Goal: Ask a question

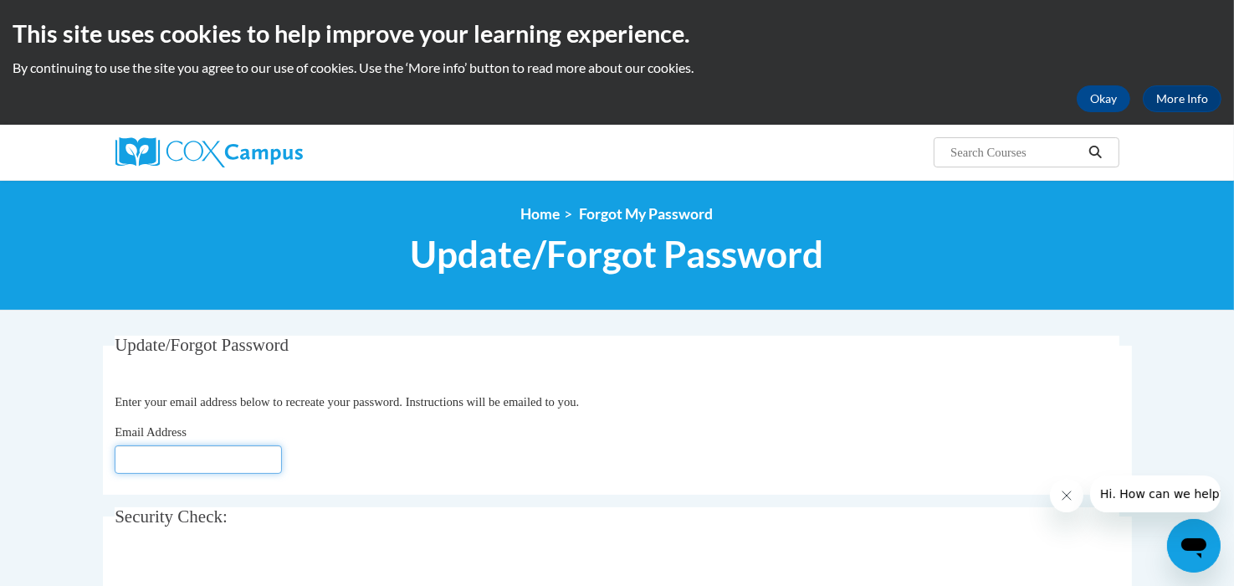
click at [224, 464] on input "Email Address" at bounding box center [198, 459] width 167 height 28
type input "[EMAIL_ADDRESS][DOMAIN_NAME]"
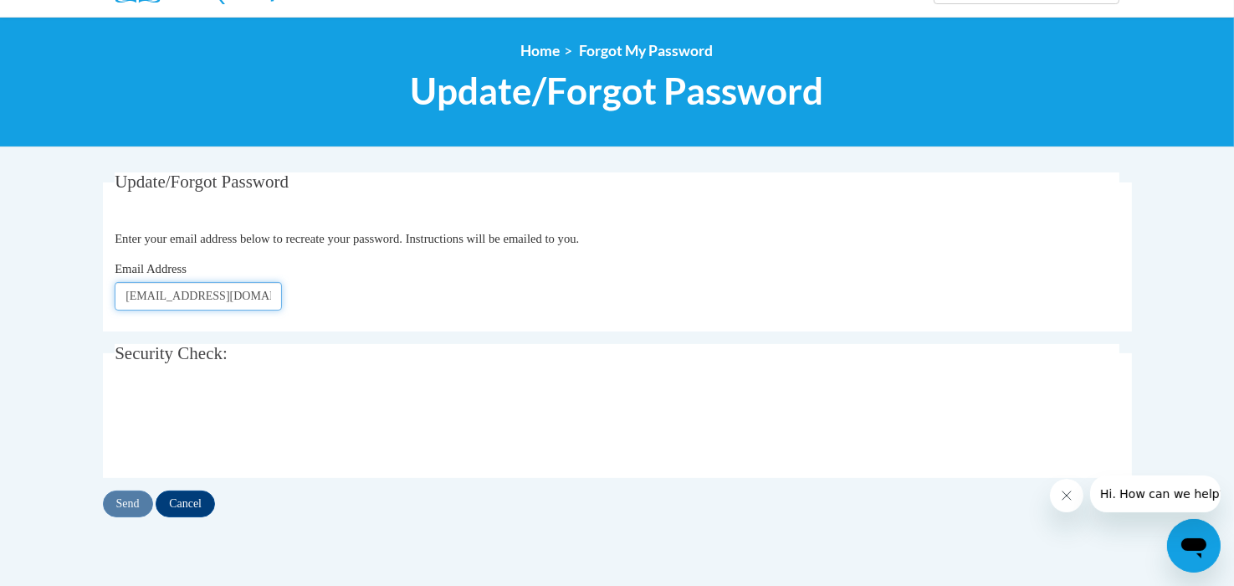
scroll to position [167, 0]
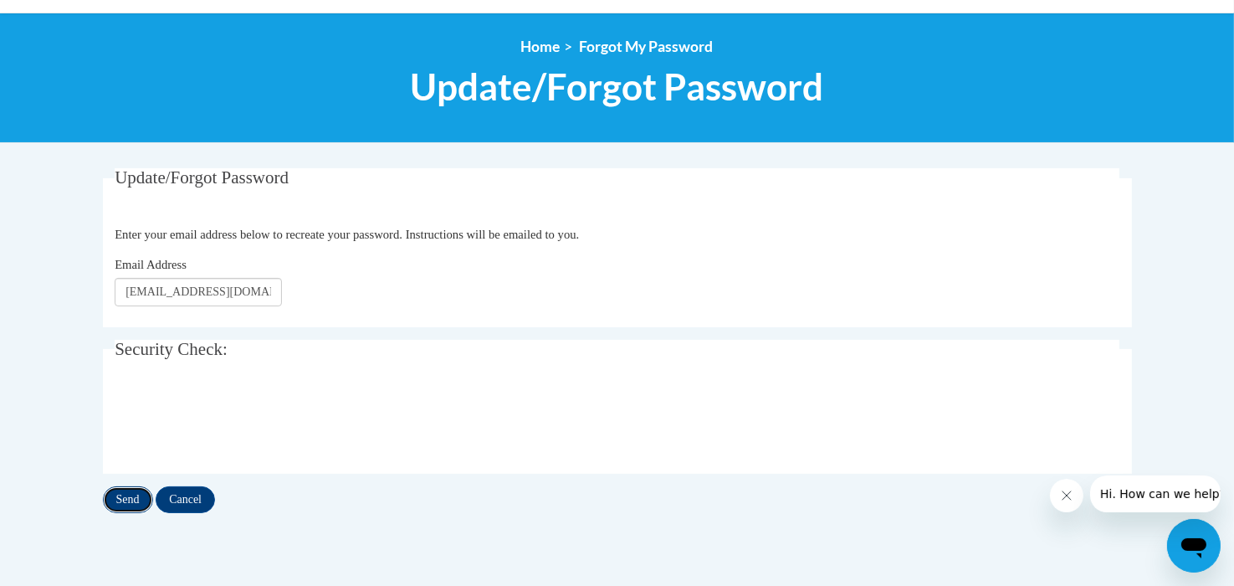
click at [133, 500] on input "Send" at bounding box center [128, 499] width 50 height 27
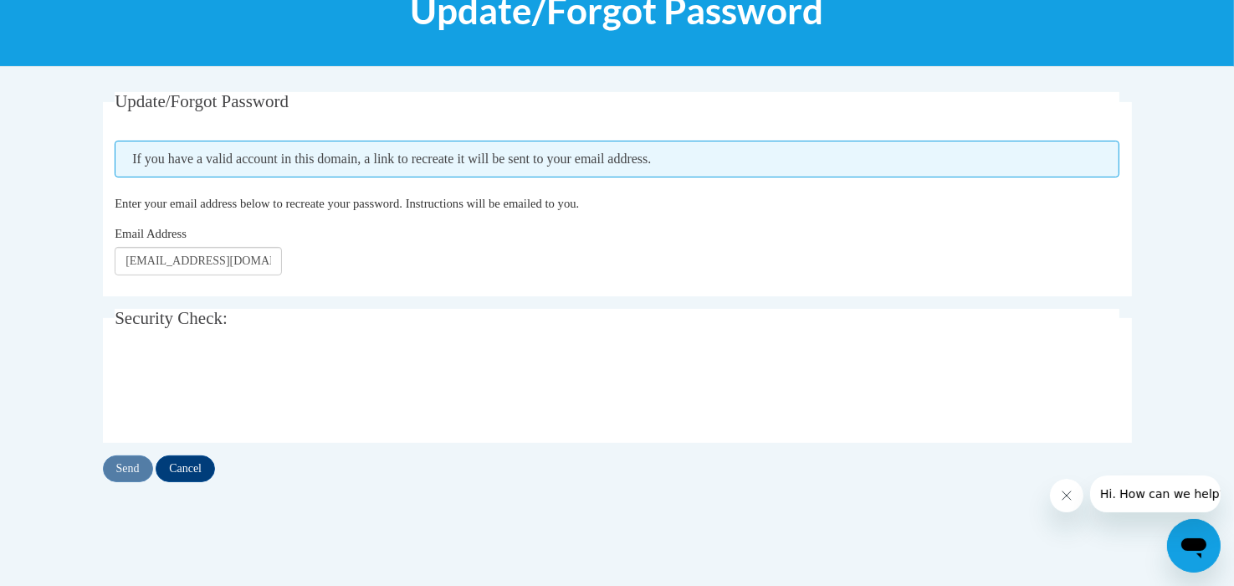
scroll to position [335, 0]
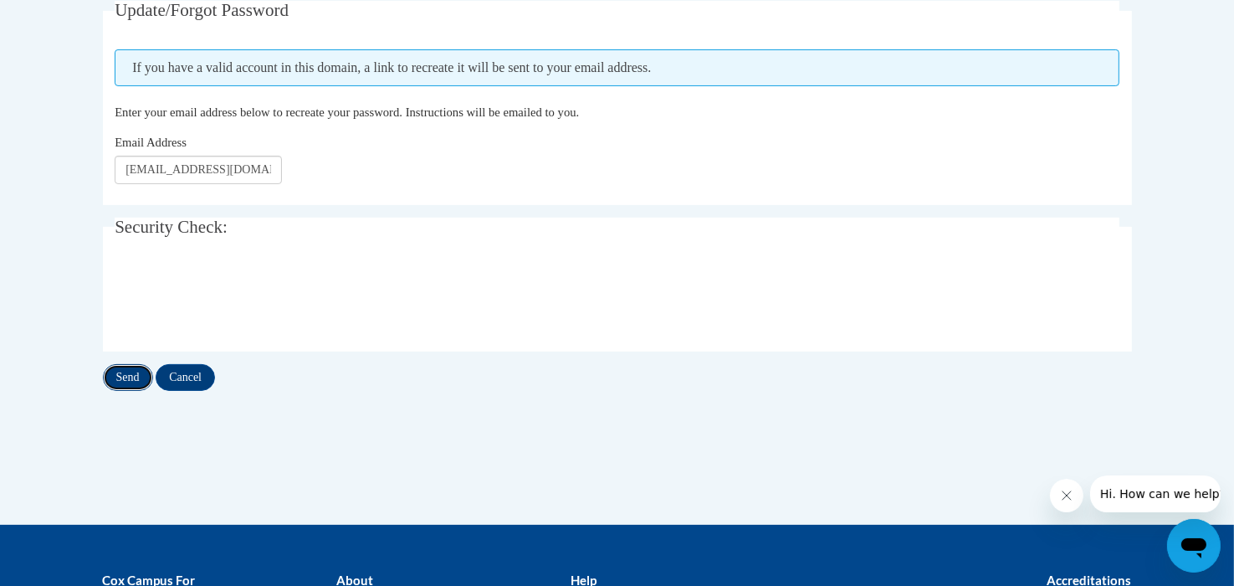
click at [124, 377] on input "Send" at bounding box center [128, 377] width 50 height 27
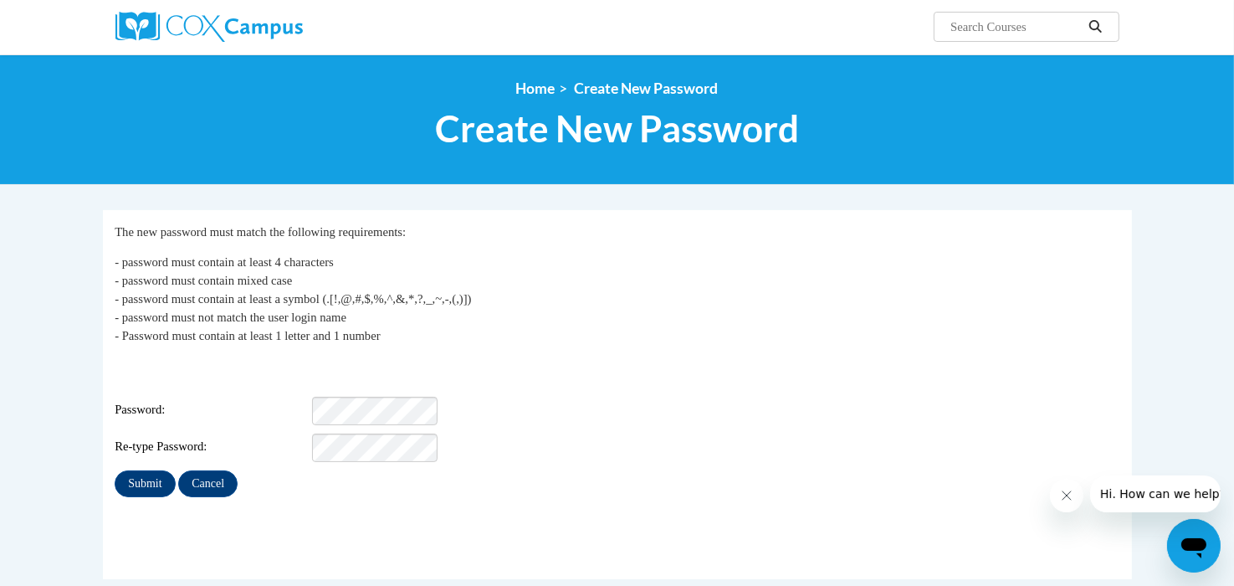
scroll to position [251, 0]
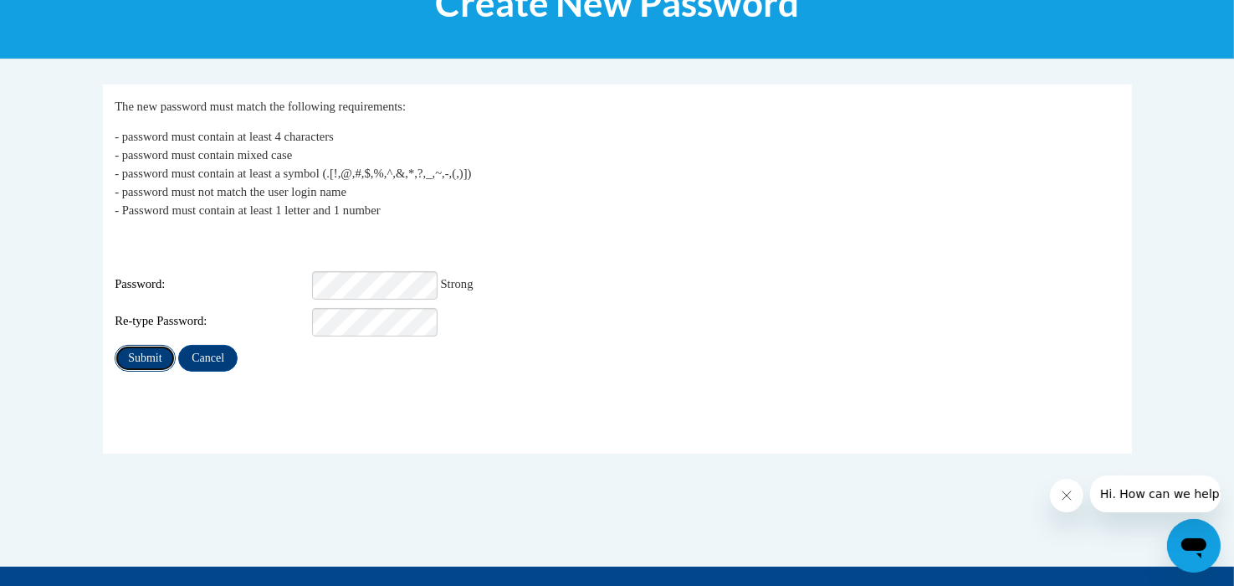
click at [155, 350] on input "Submit" at bounding box center [145, 358] width 60 height 27
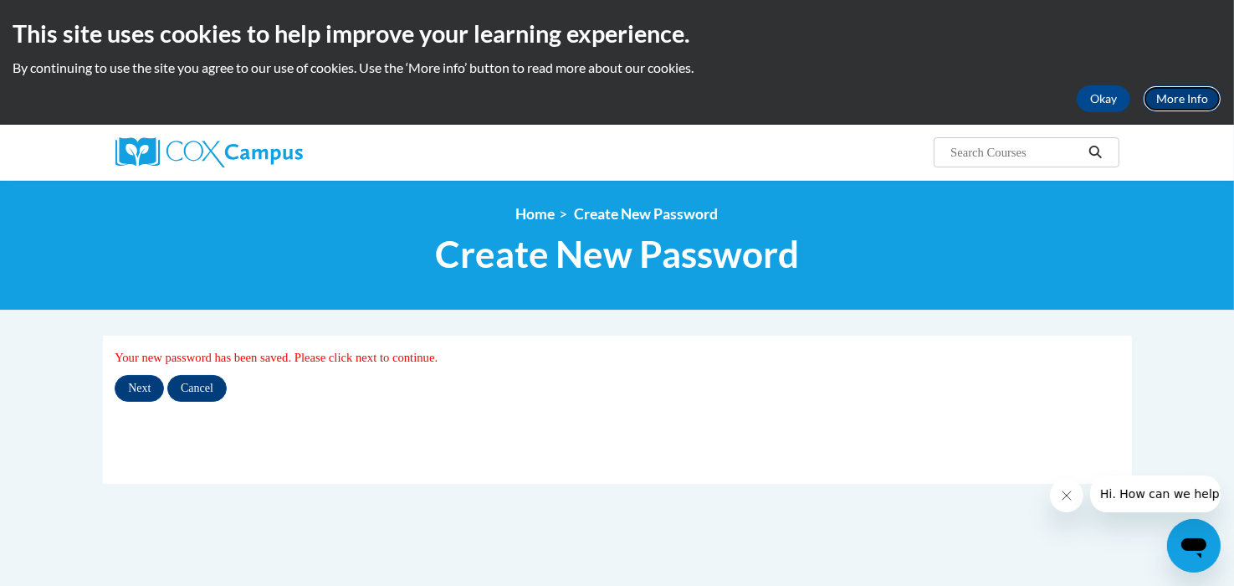
click at [1193, 97] on link "More Info" at bounding box center [1182, 98] width 79 height 27
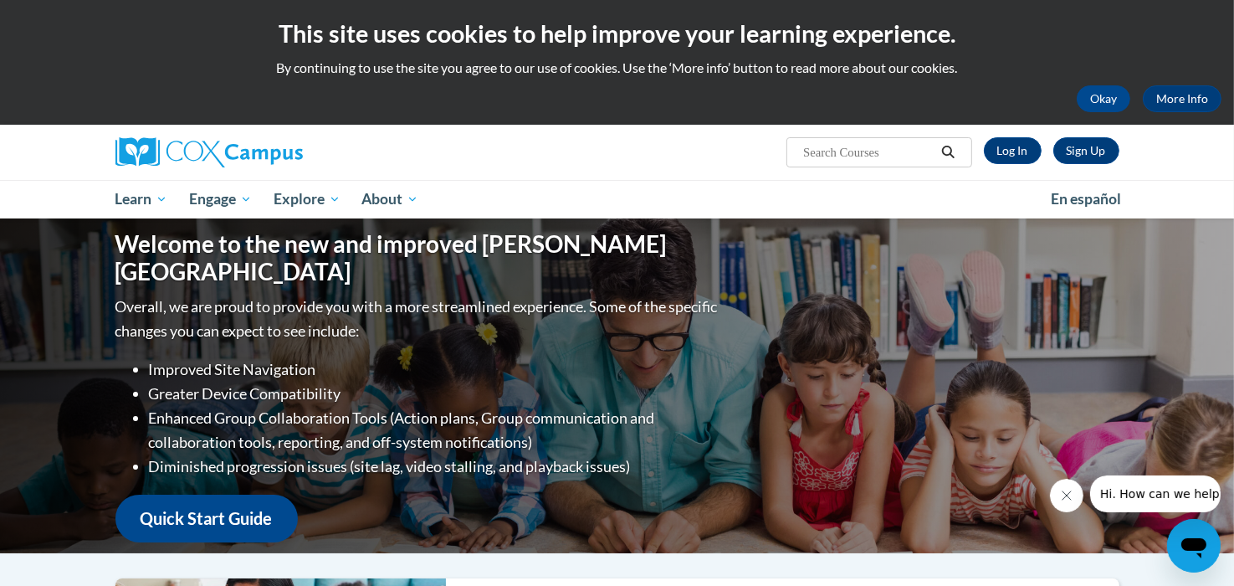
click at [1189, 545] on icon "Open messaging window" at bounding box center [1193, 547] width 25 height 20
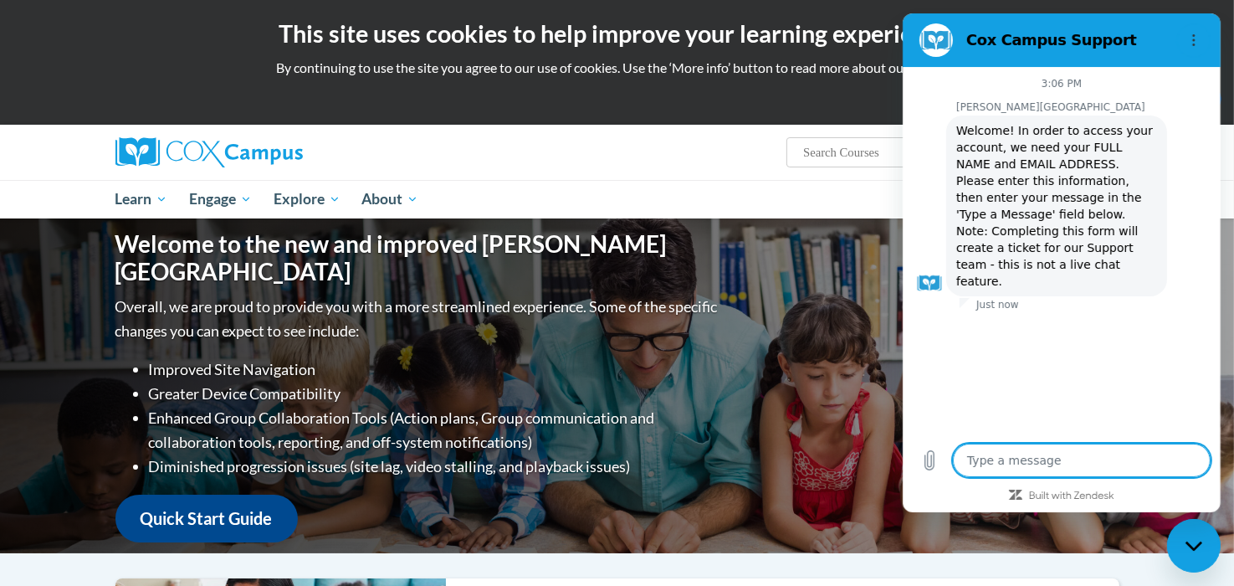
type textarea "x"
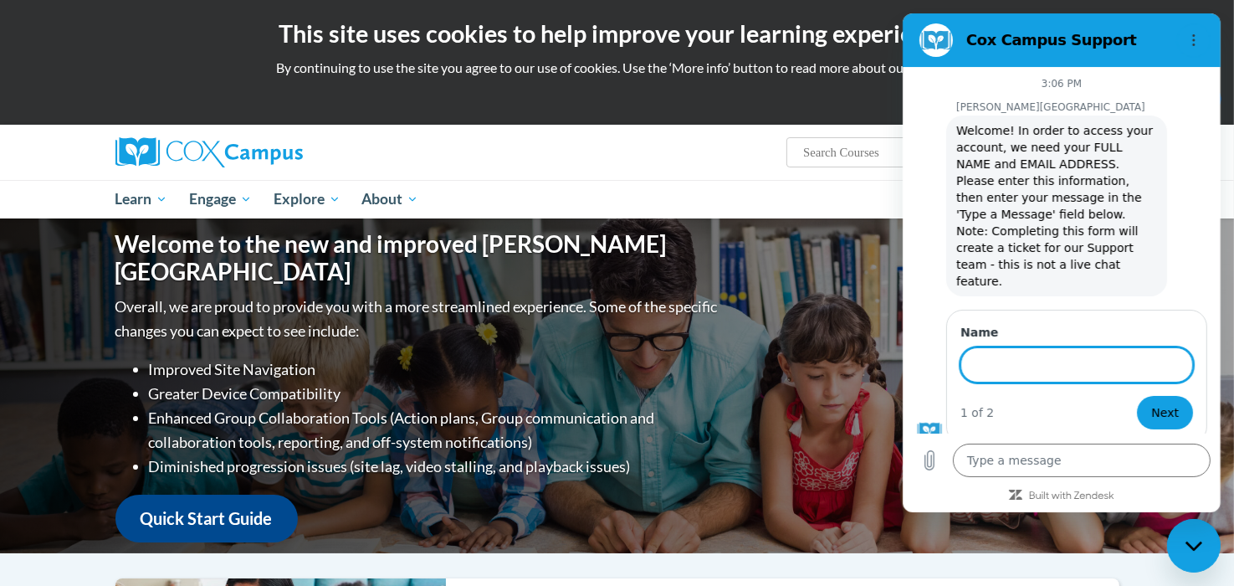
click at [993, 347] on input "Name" at bounding box center [1076, 364] width 233 height 35
type input "[PERSON_NAME]"
click at [1157, 403] on span "Next" at bounding box center [1165, 413] width 28 height 20
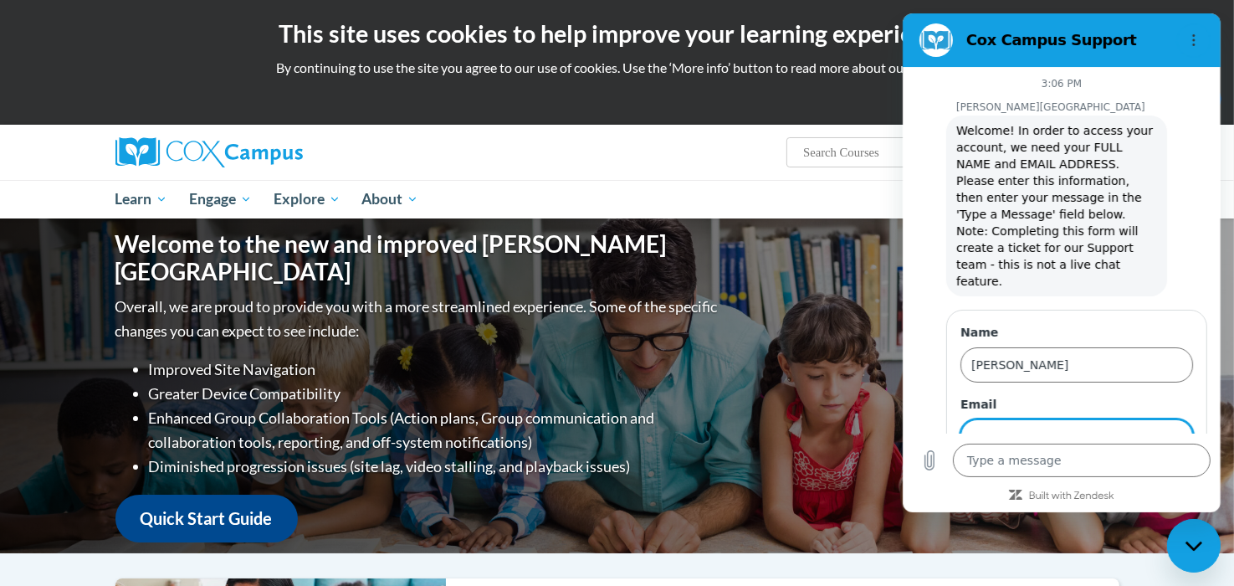
scroll to position [64, 0]
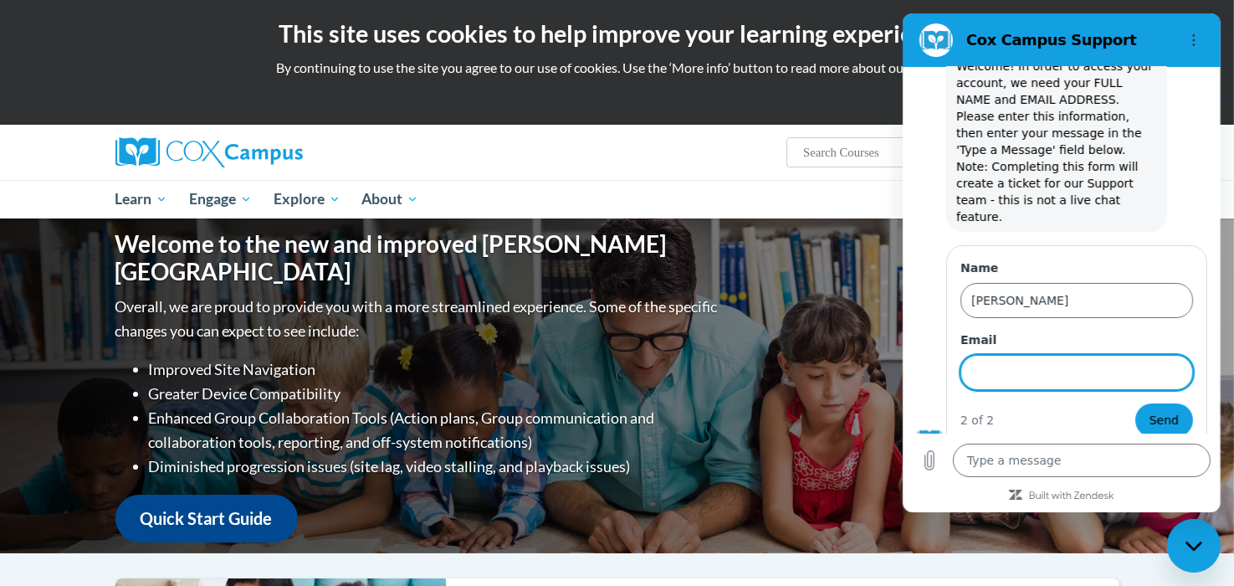
click at [1055, 360] on input "Email" at bounding box center [1076, 372] width 233 height 35
type input "[EMAIL_ADDRESS][DOMAIN_NAME]"
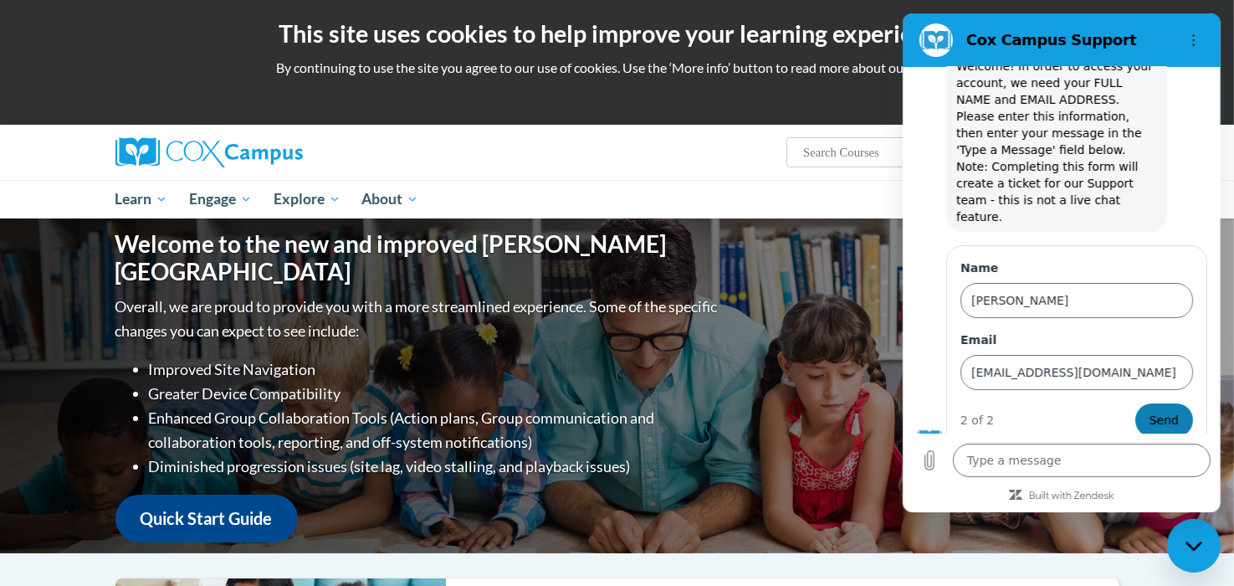
click at [1149, 410] on span "Send" at bounding box center [1163, 420] width 29 height 20
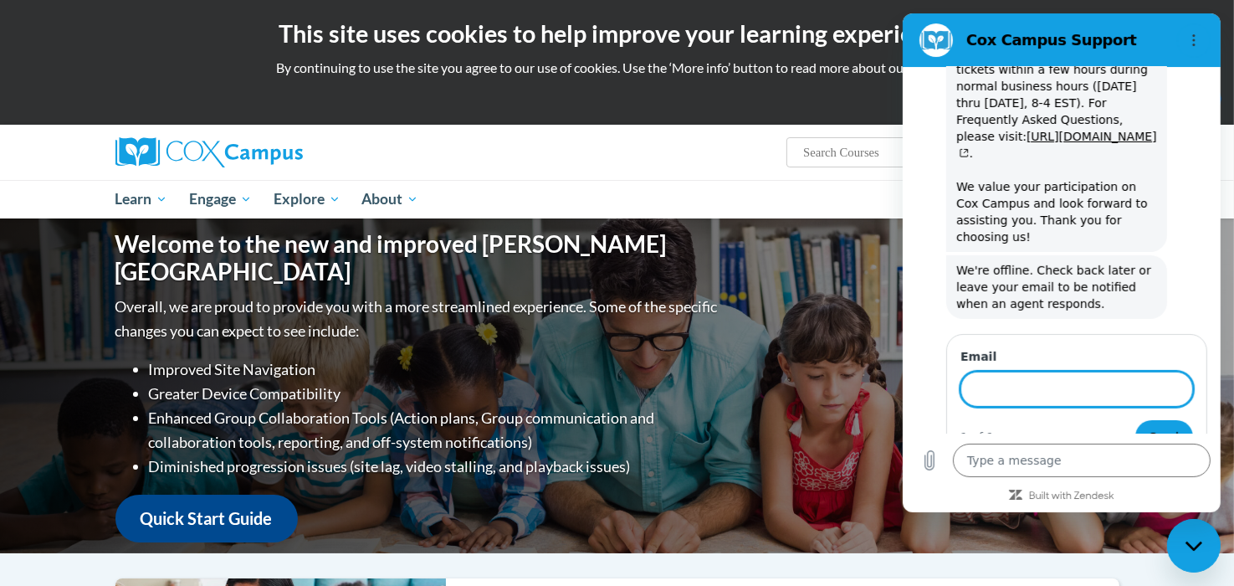
scroll to position [633, 0]
click at [1059, 133] on link "[URL][DOMAIN_NAME]" at bounding box center [1056, 148] width 201 height 30
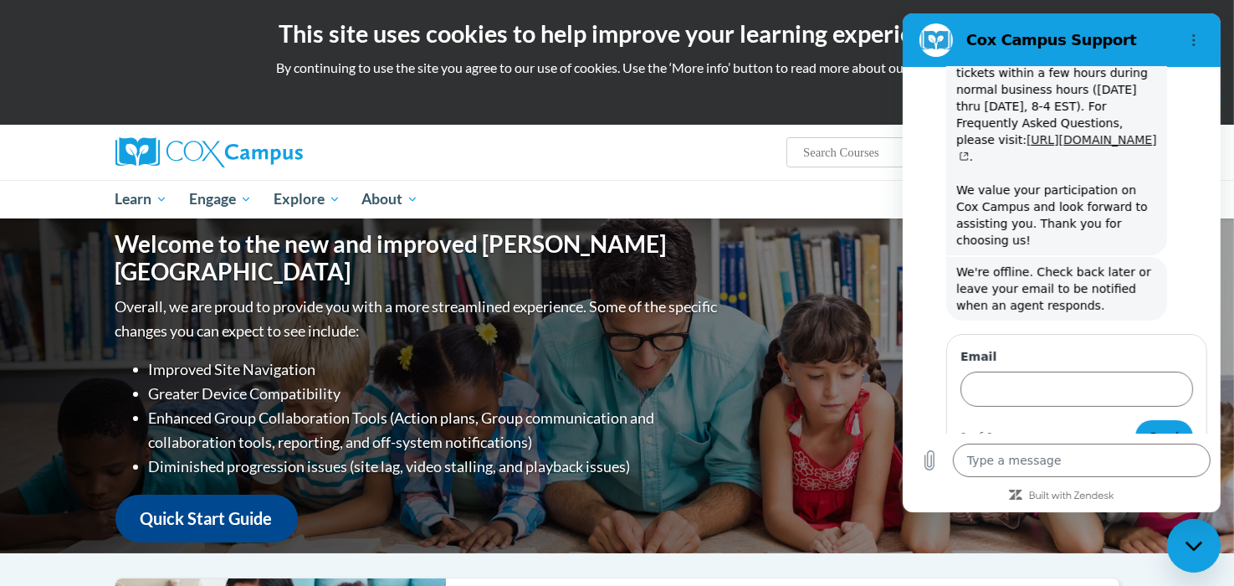
type textarea "x"
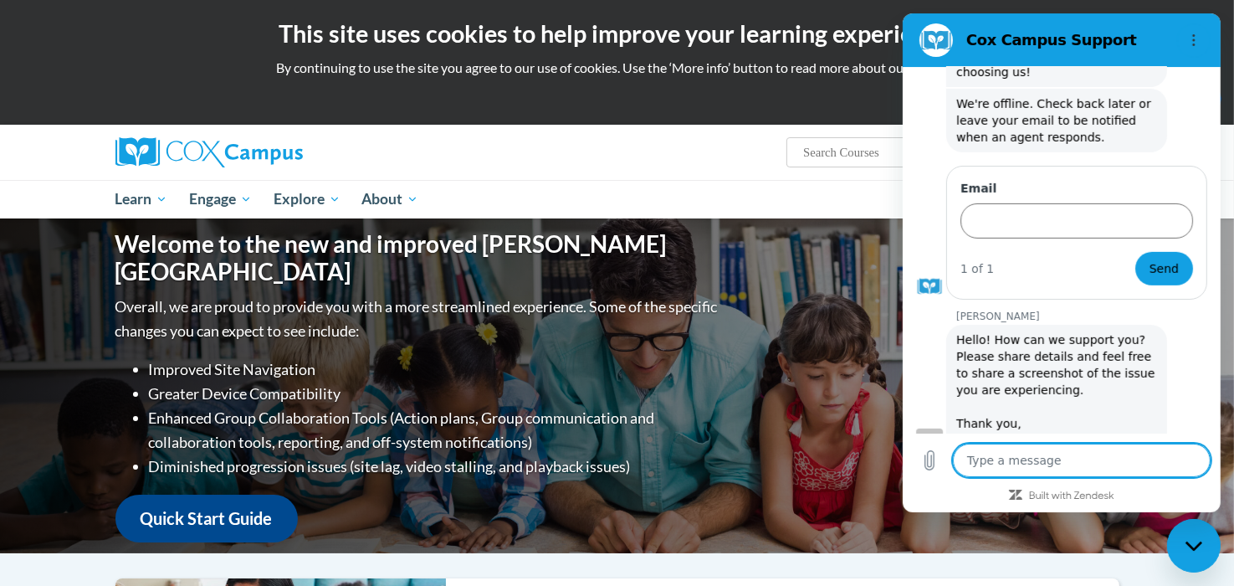
scroll to position [808, 0]
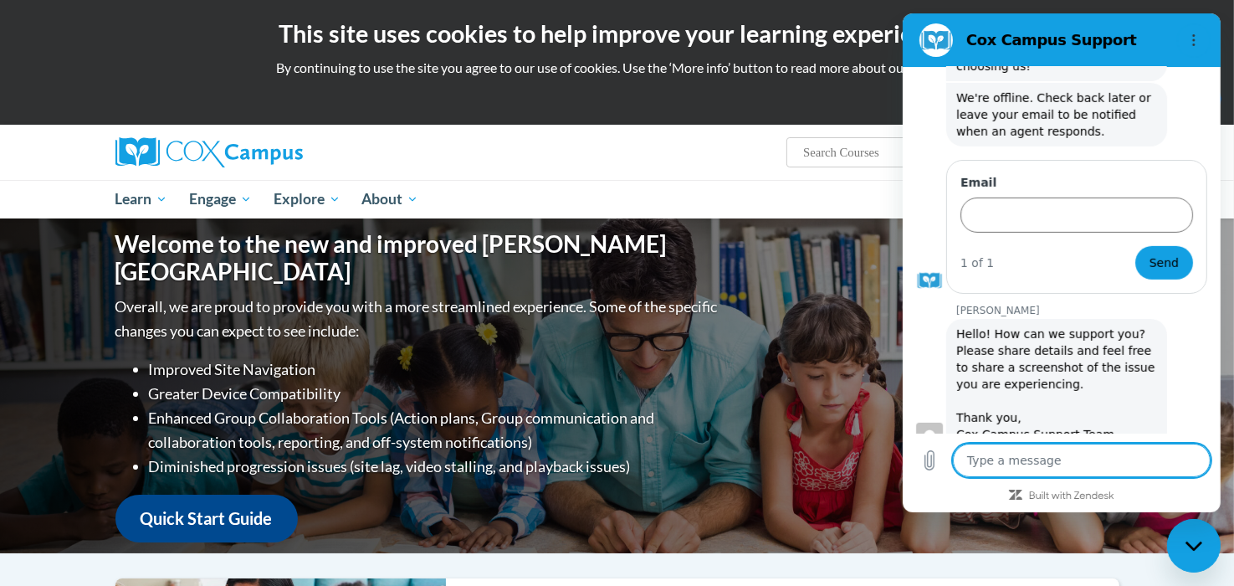
click at [1088, 461] on textarea at bounding box center [1081, 460] width 258 height 33
type textarea "W"
type textarea "x"
type textarea "Wh"
type textarea "x"
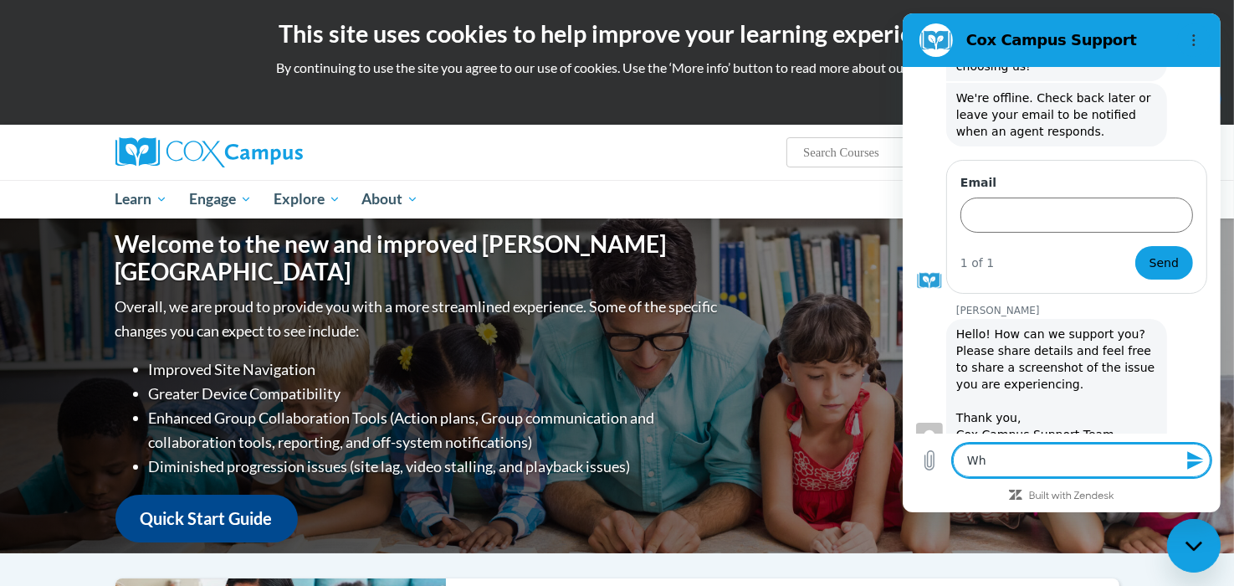
type textarea "Wha"
type textarea "x"
type textarea "What"
type textarea "x"
type textarea "What"
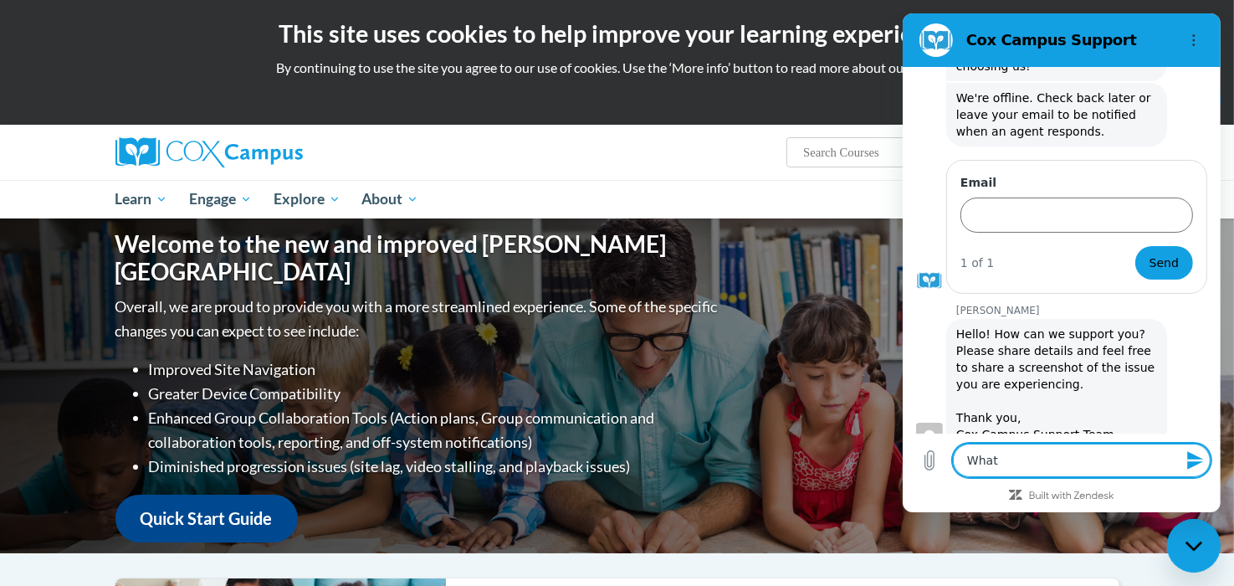
type textarea "x"
type textarea "What c"
type textarea "x"
type textarea "What ca"
type textarea "x"
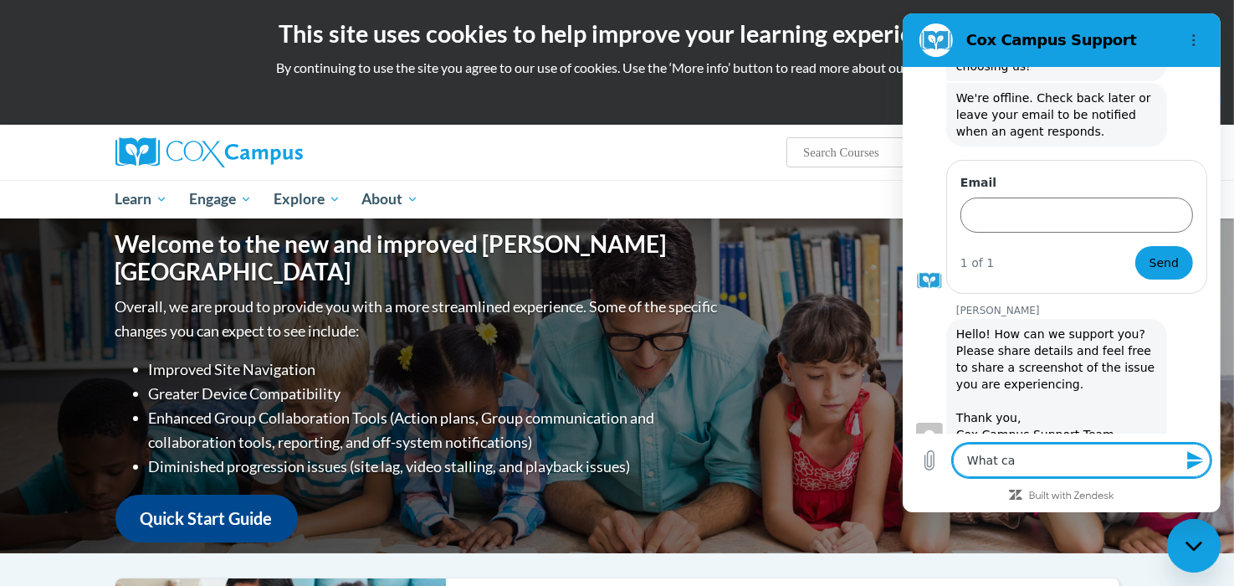
type textarea "What can"
type textarea "x"
type textarea "What can"
type textarea "x"
type textarea "What can I"
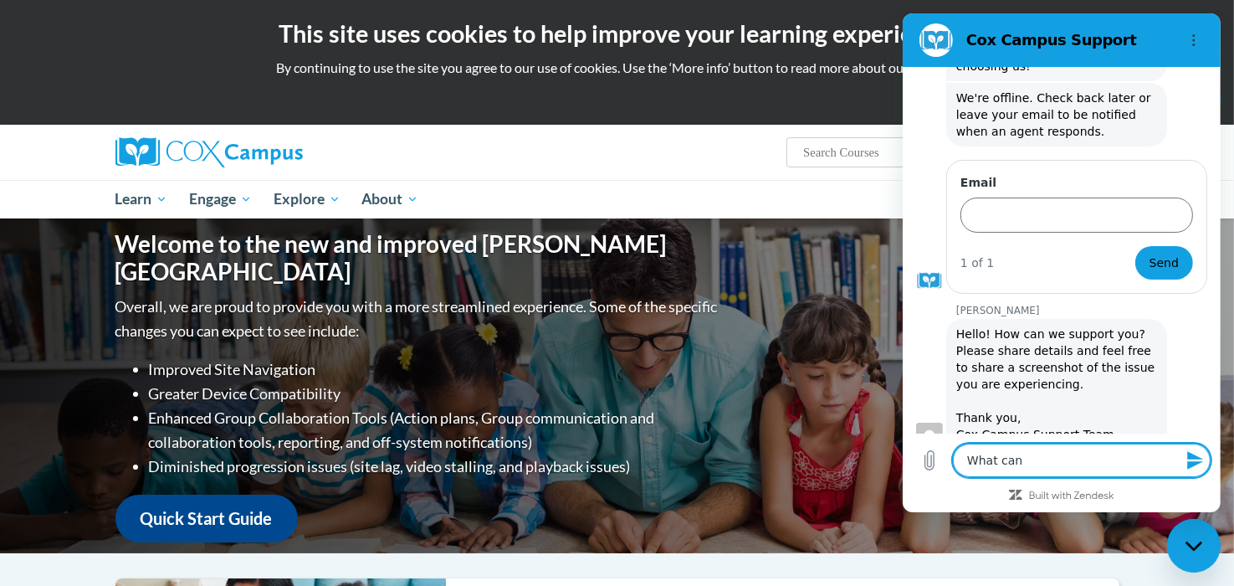
type textarea "x"
type textarea "What can I"
type textarea "x"
type textarea "What can I d"
type textarea "x"
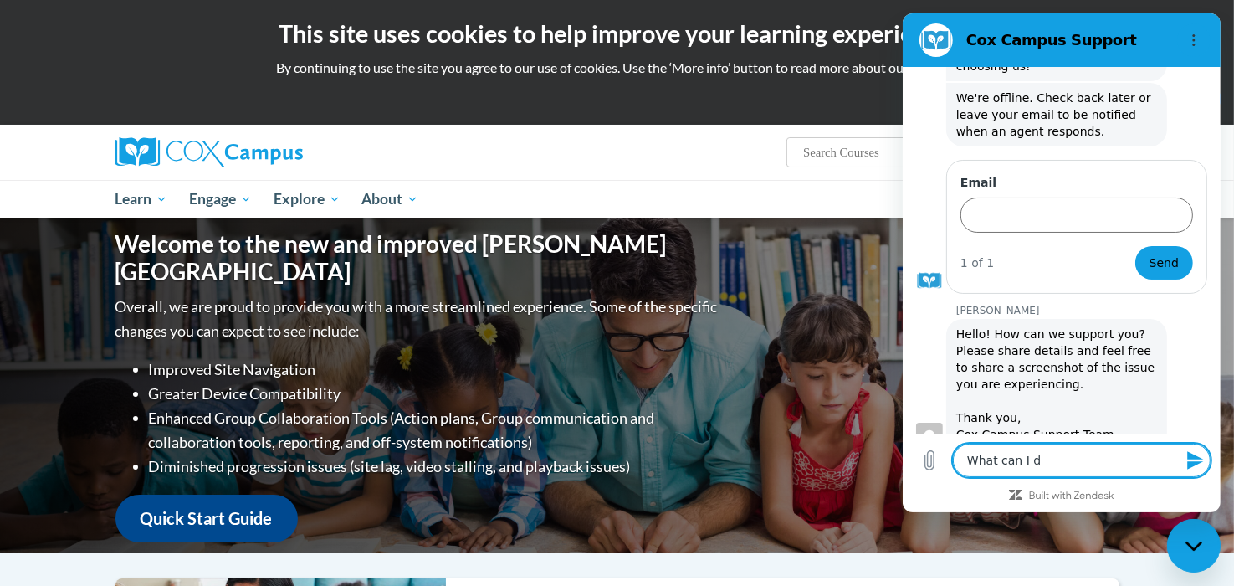
type textarea "What can I do"
type textarea "x"
type textarea "What can I do"
type textarea "x"
type textarea "What can I do w"
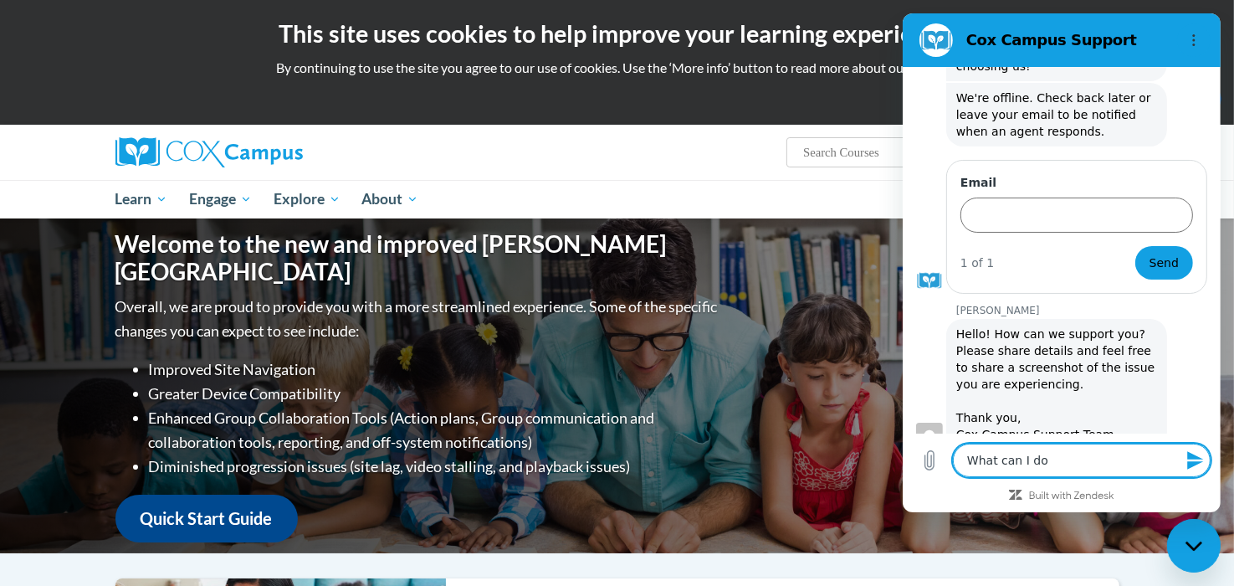
type textarea "x"
type textarea "What can I do wi"
type textarea "x"
type textarea "What can I do wit"
type textarea "x"
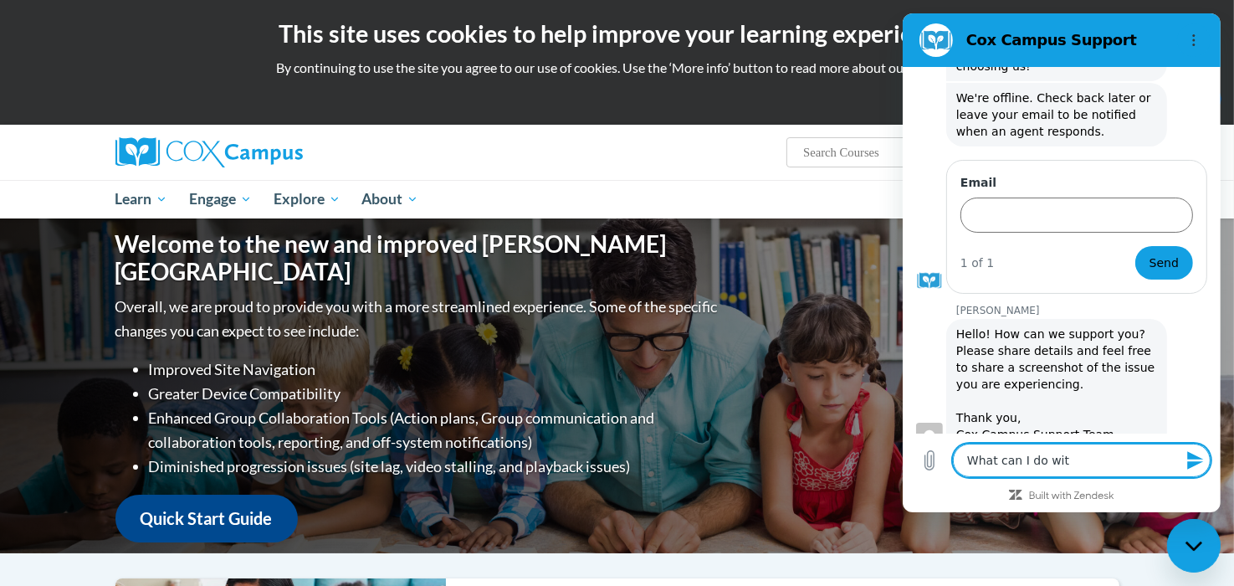
type textarea "What can I do with"
type textarea "x"
type textarea "What can I do with"
type textarea "x"
type textarea "What can I do with a"
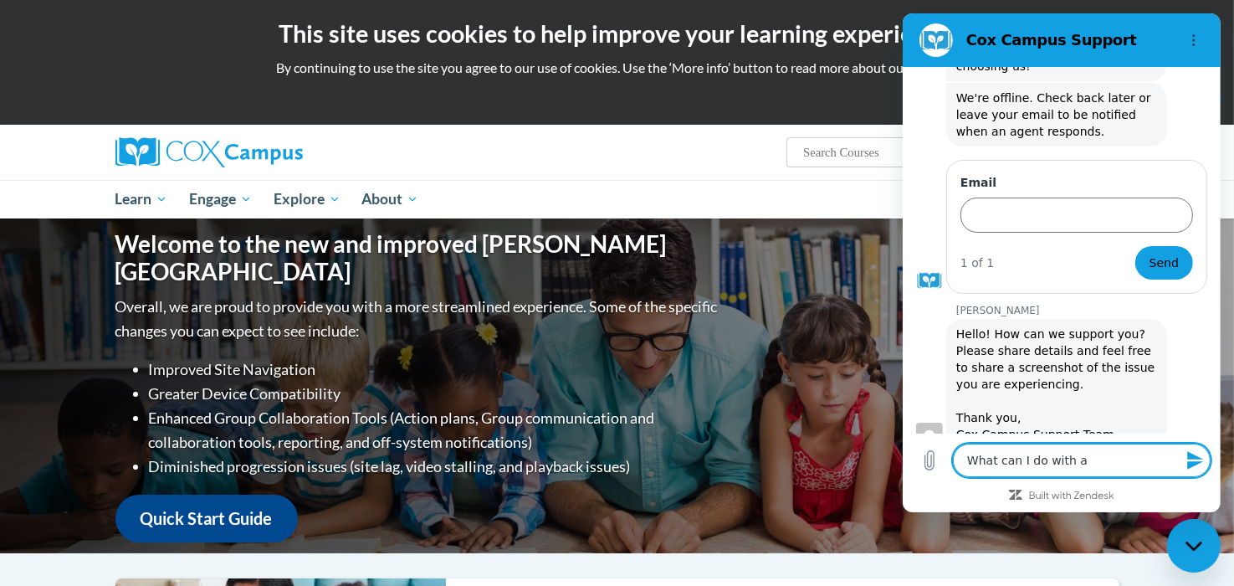
type textarea "x"
type textarea "What can I do with a"
type textarea "x"
type textarea "What can I do with a C"
type textarea "x"
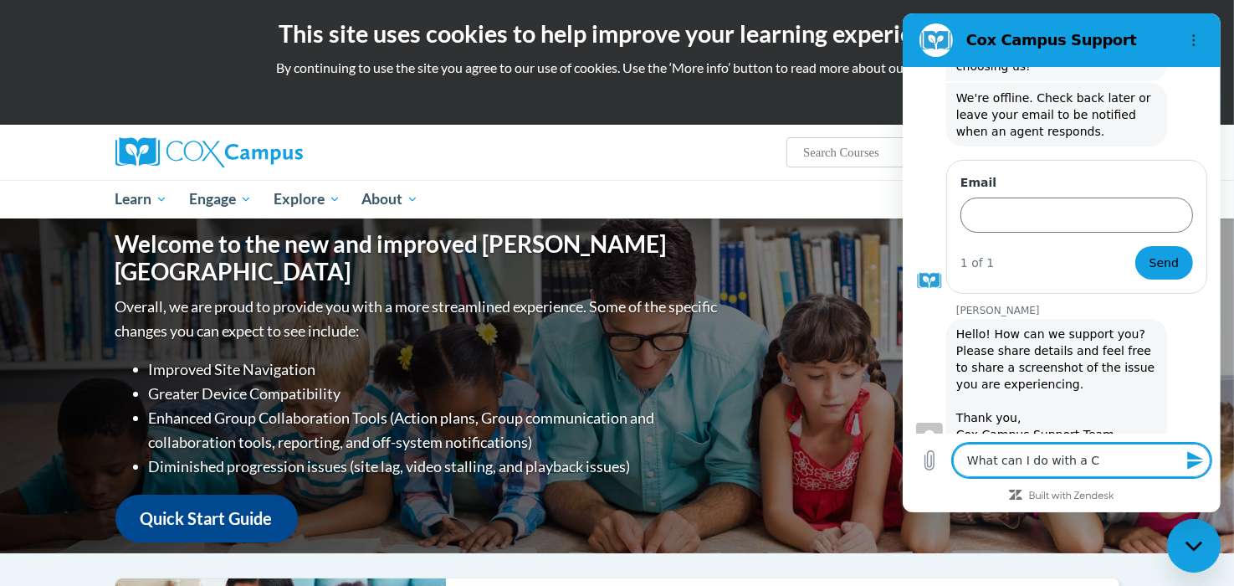
type textarea "What can I do with a CA"
type textarea "x"
type textarea "What can I do with a CAL"
type textarea "x"
type textarea "What can I do with a CALP"
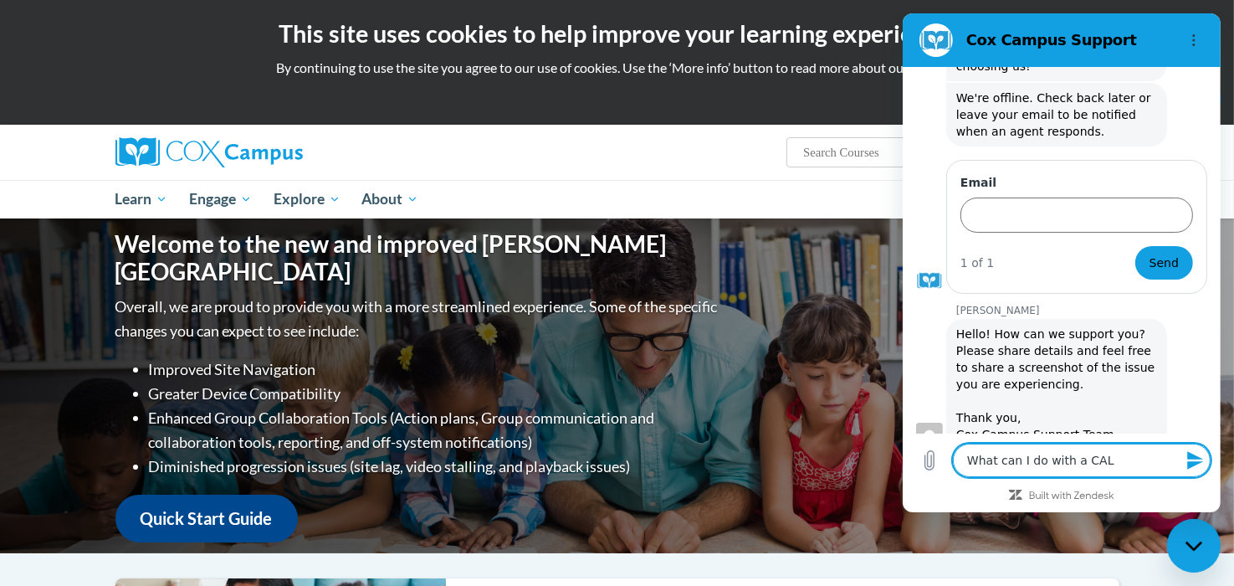
type textarea "x"
type textarea "What can I do with a CALP"
type textarea "x"
type textarea "What can I do with a CALP o"
type textarea "x"
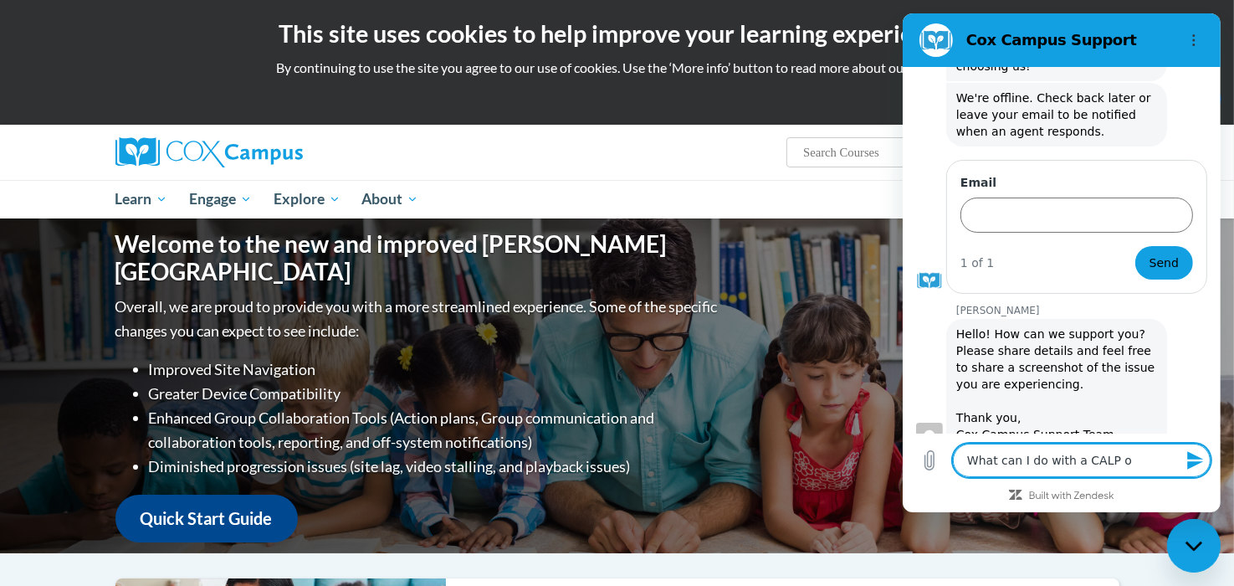
type textarea "What can I do with a CALP or"
type textarea "x"
type textarea "What can I do with a CALP or"
type textarea "x"
type textarea "What can I do with a CALP or A"
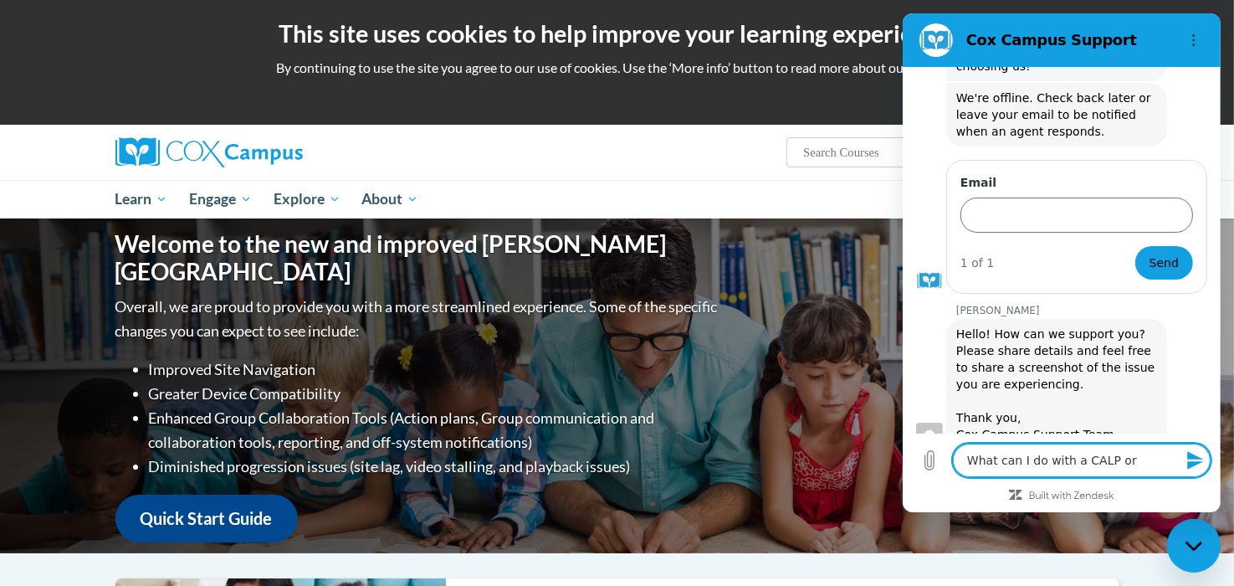
type textarea "x"
type textarea "What can I do with a CALP or AL"
type textarea "x"
type textarea "What can I do with a CALP or ALT"
type textarea "x"
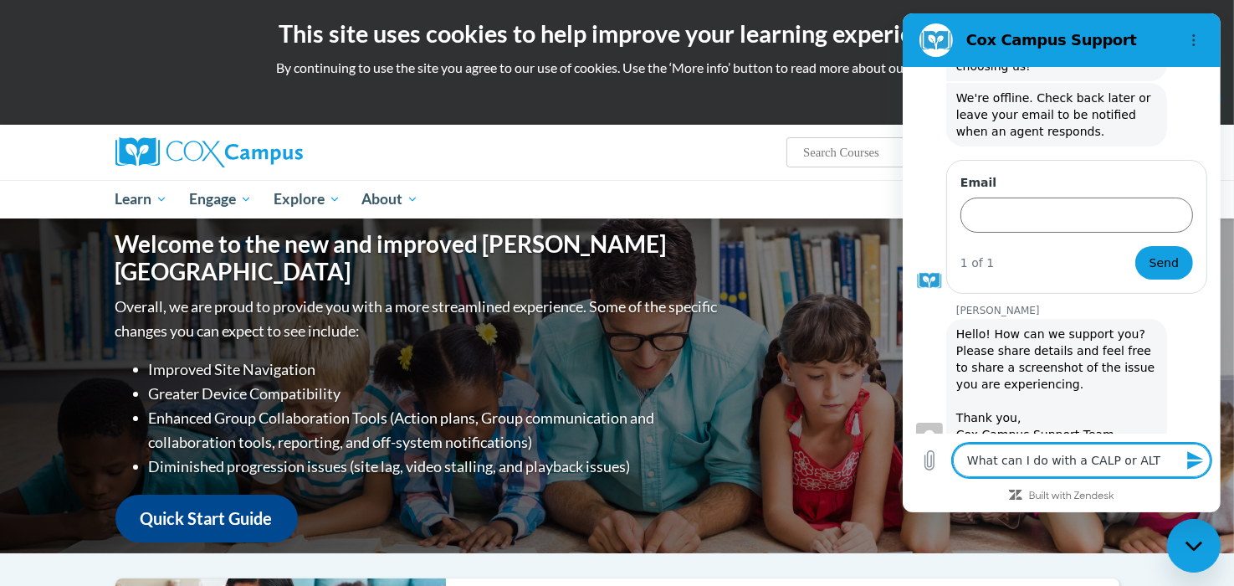
type textarea "What can I do with a CALP or ALTA"
type textarea "x"
type textarea "What can I do with a CALP or ALTA"
type textarea "x"
type textarea "What can I do with a CALP or ALTA c"
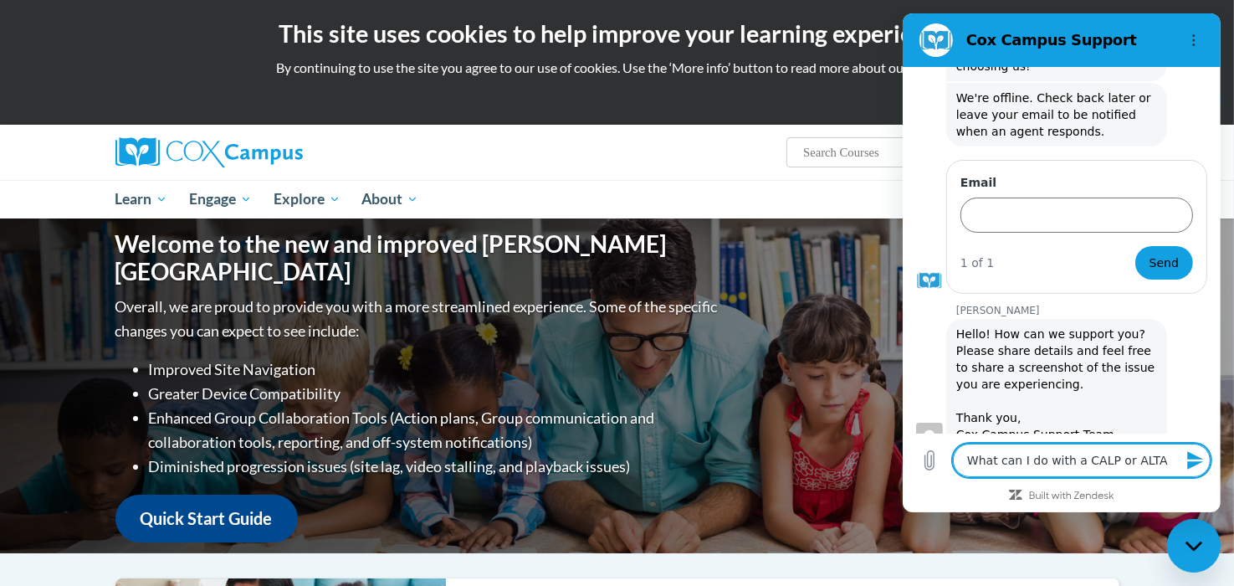
type textarea "x"
type textarea "What can I do with a CALP or ALTA ce"
type textarea "x"
type textarea "What can I do with a CALP or ALTA cer"
type textarea "x"
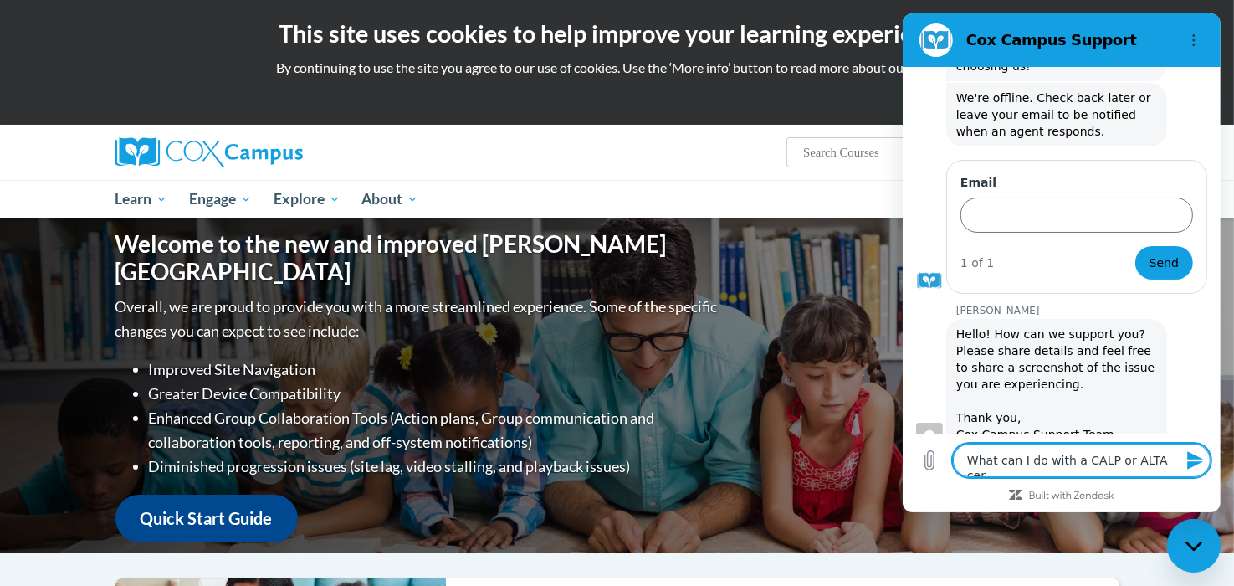
type textarea "What can I do with a CALP or ALTA cert"
type textarea "x"
type textarea "What can I do with a CALP or ALTA certi"
type textarea "x"
type textarea "What can I do with a CALP or ALTA certif"
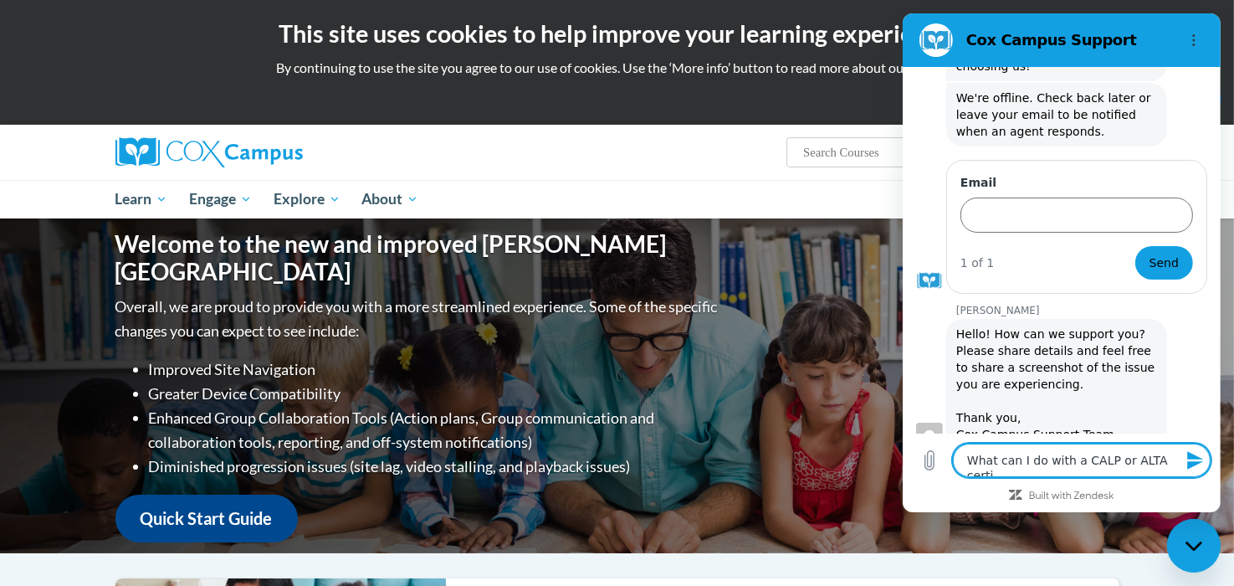
type textarea "x"
type textarea "What can I do with a CALP or ALTA certifi"
type textarea "x"
type textarea "What can I do with a CALP or ALTA certific"
type textarea "x"
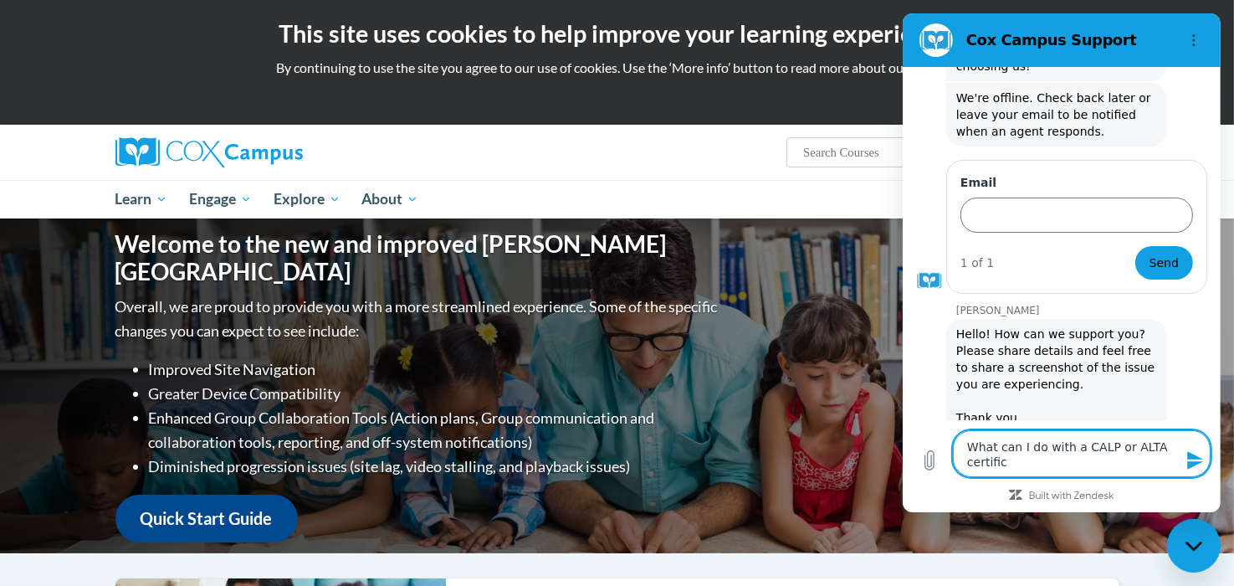
type textarea "What can I do with a CALP or ALTA certifica"
type textarea "x"
type textarea "What can I do with a CALP or ALTA certificat"
type textarea "x"
type textarea "What can I do with a CALP or ALTA certificati"
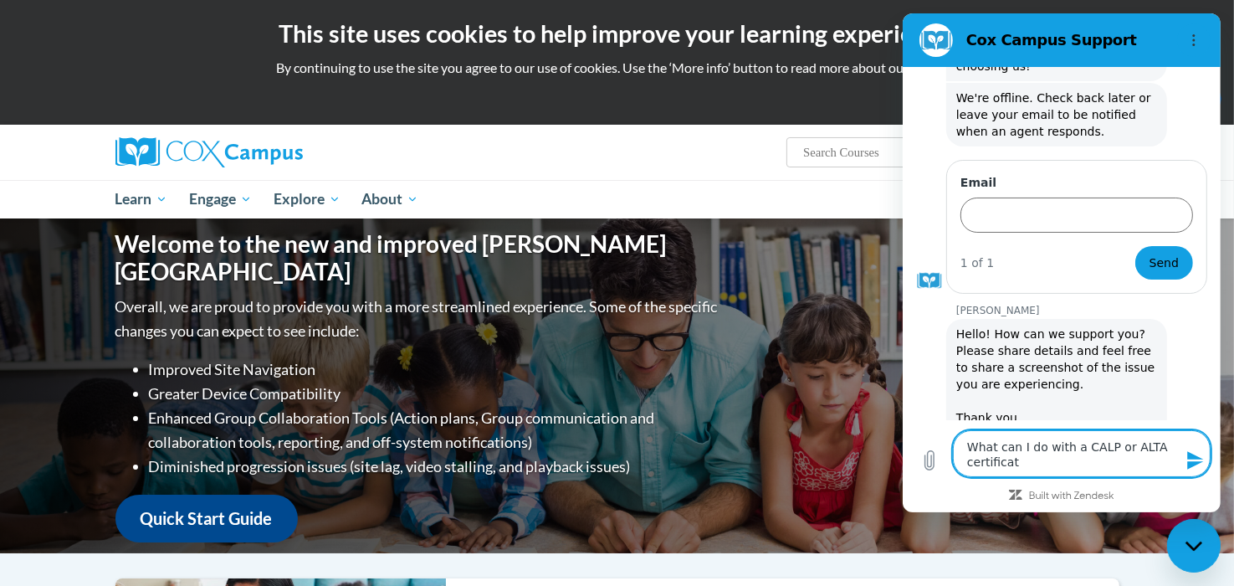
type textarea "x"
type textarea "What can I do with a CALP or ALTA certificatio"
type textarea "x"
type textarea "What can I do with a CALP or ALTA certification"
type textarea "x"
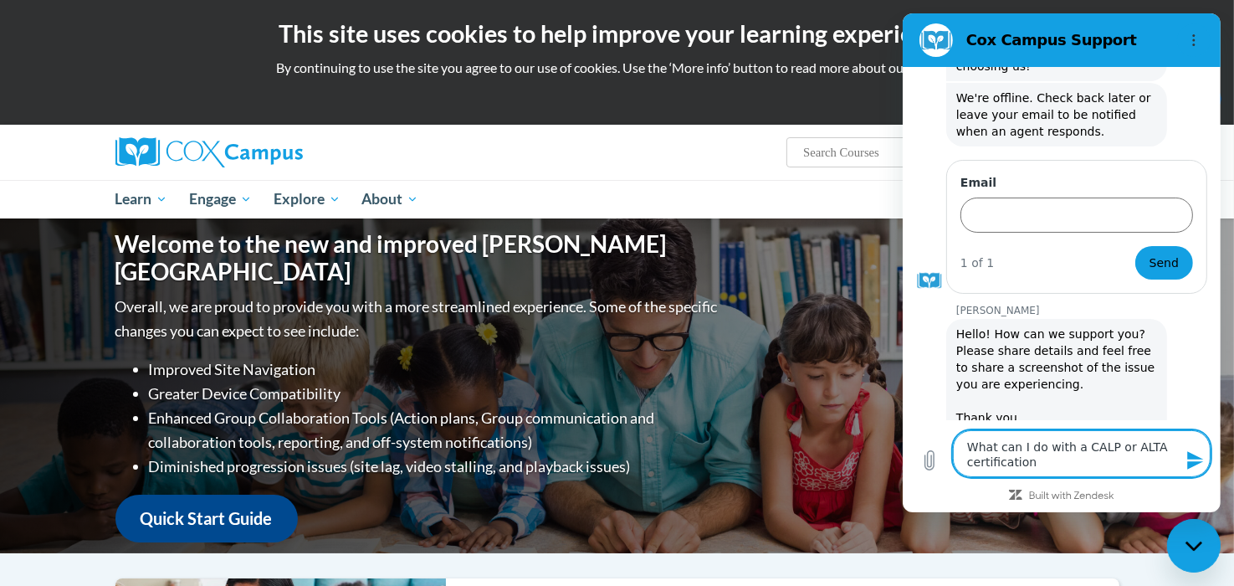
type textarea "What can I do with a CALP or ALTA certification?"
type textarea "x"
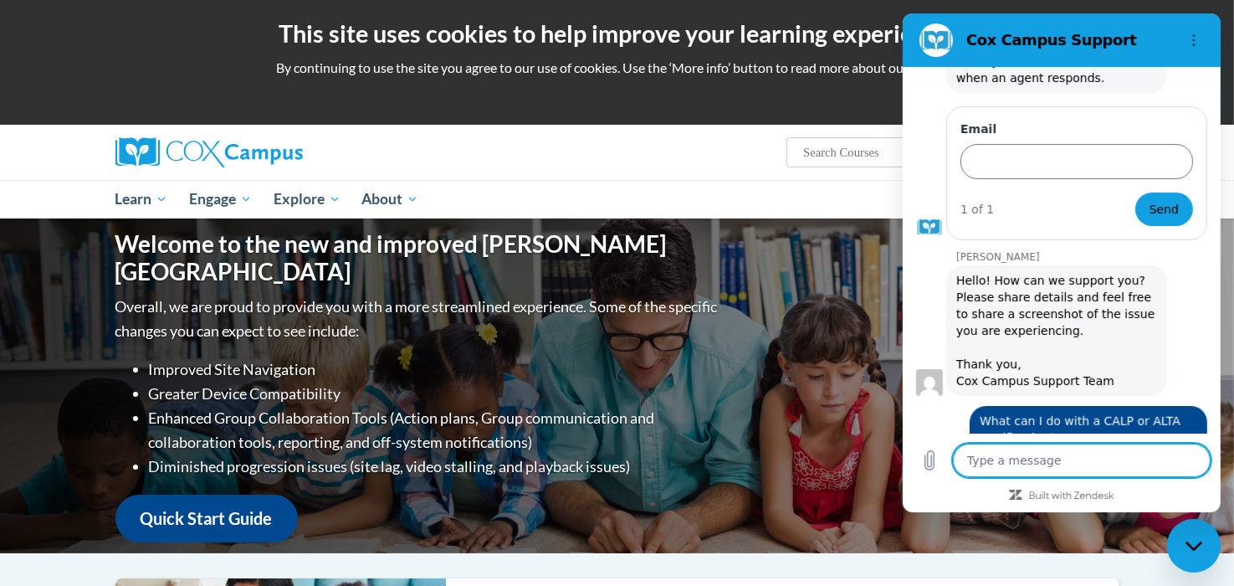
scroll to position [864, 0]
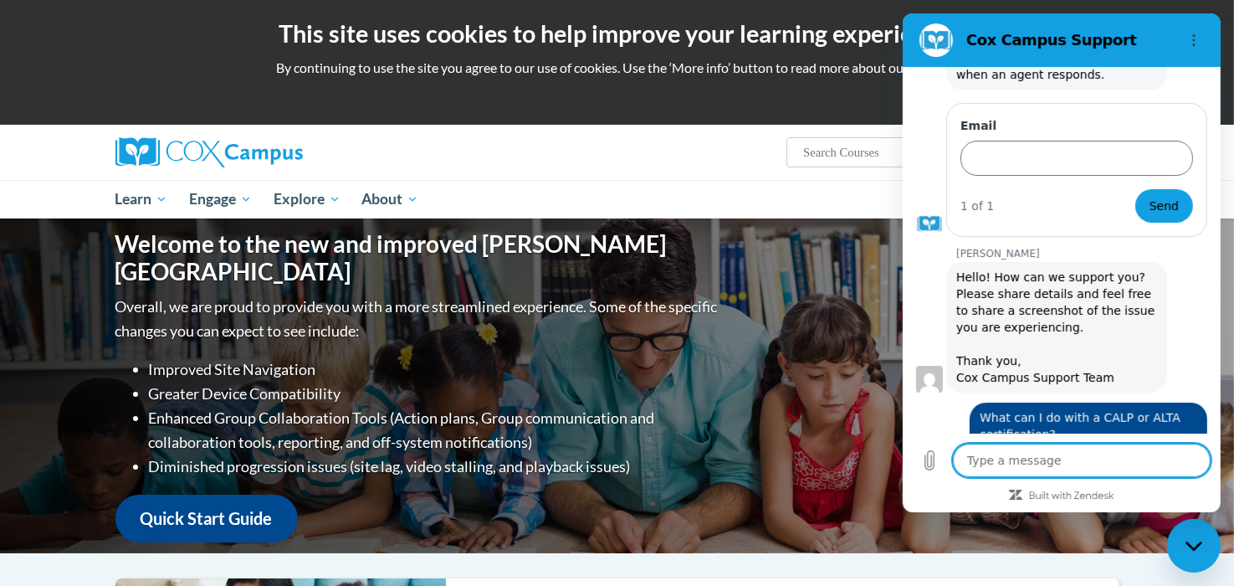
type textarea "x"
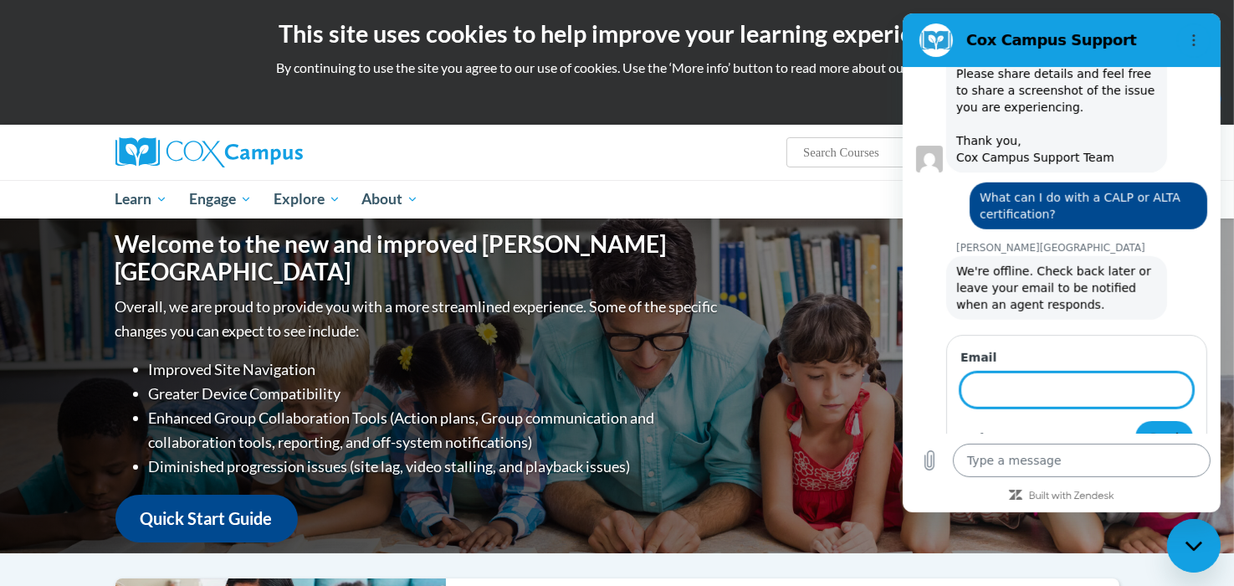
scroll to position [1081, 0]
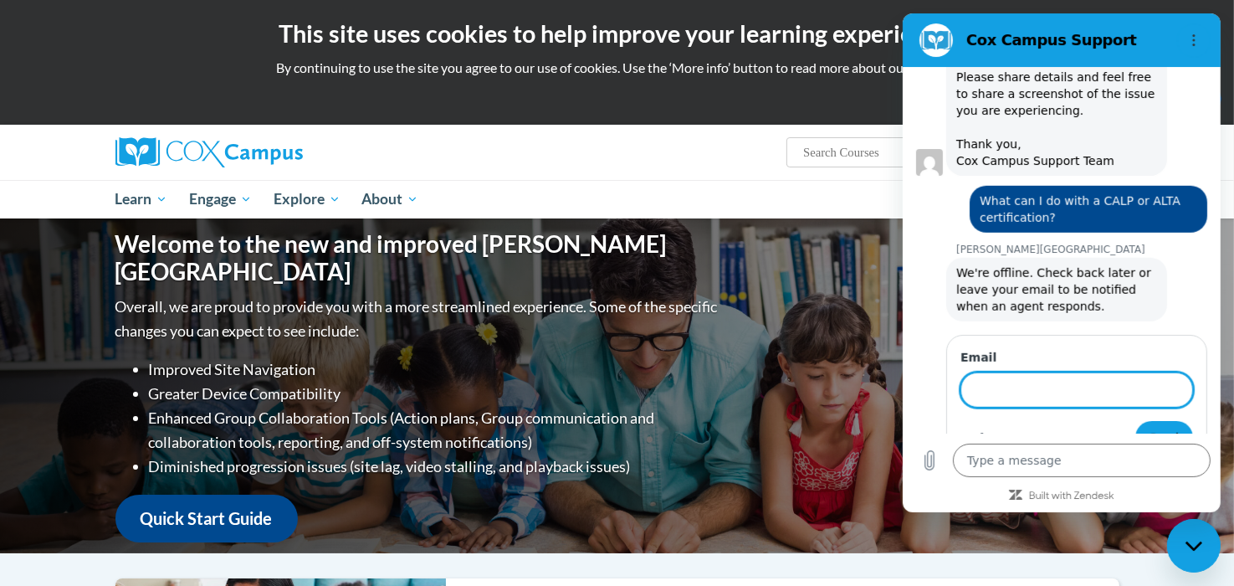
click at [1069, 372] on input "Email" at bounding box center [1076, 389] width 233 height 35
type input "[EMAIL_ADDRESS][DOMAIN_NAME]"
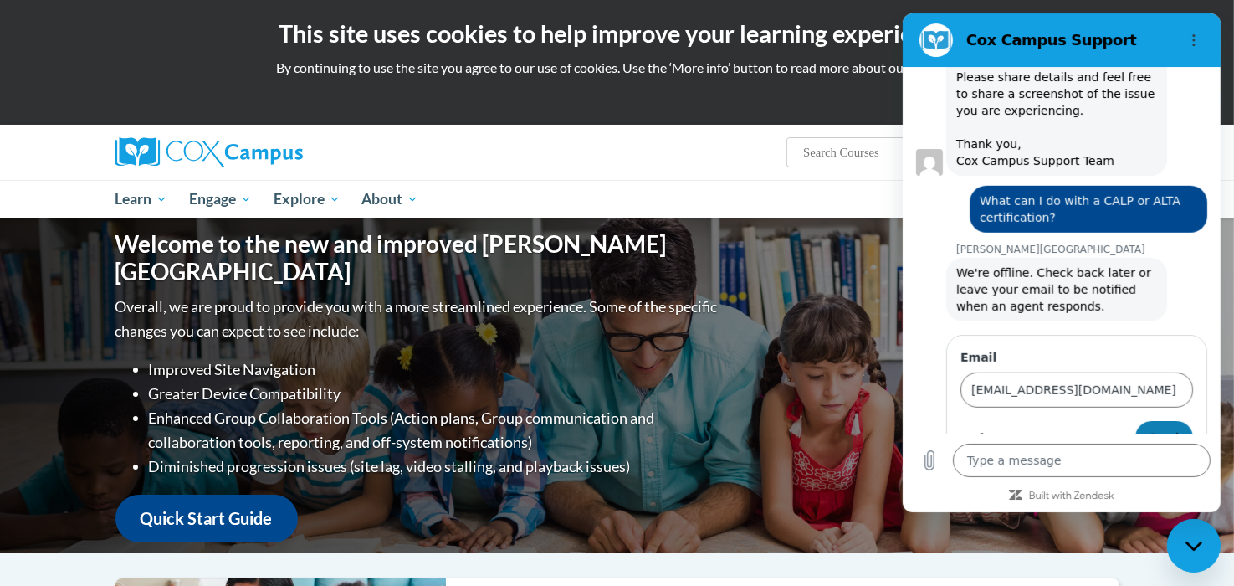
click at [1164, 428] on span "Send" at bounding box center [1163, 438] width 29 height 20
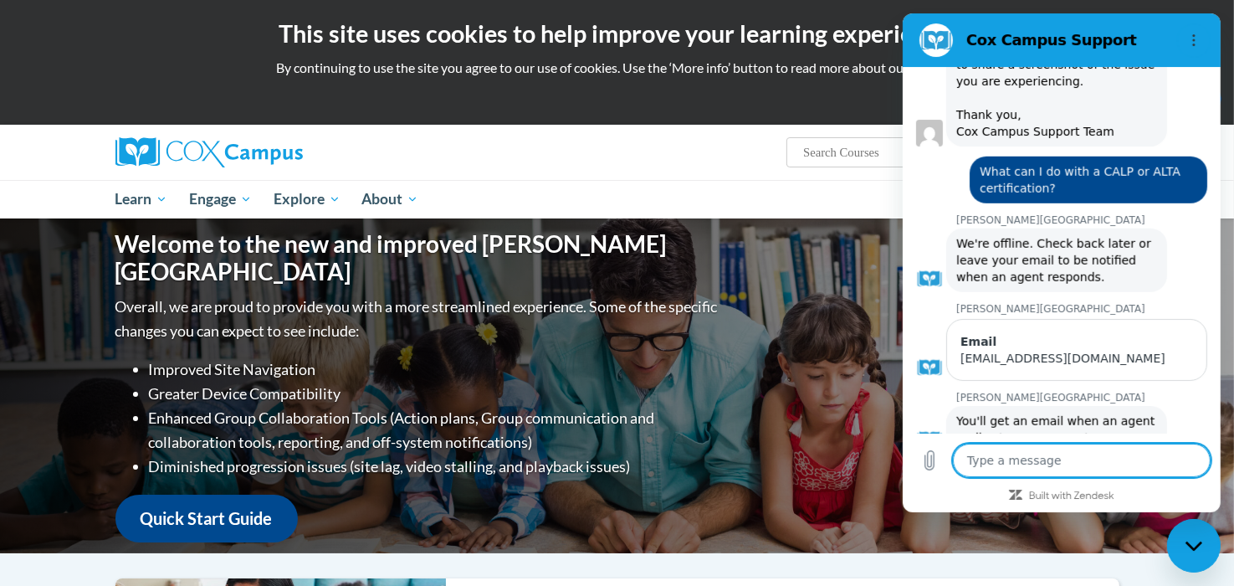
scroll to position [1114, 0]
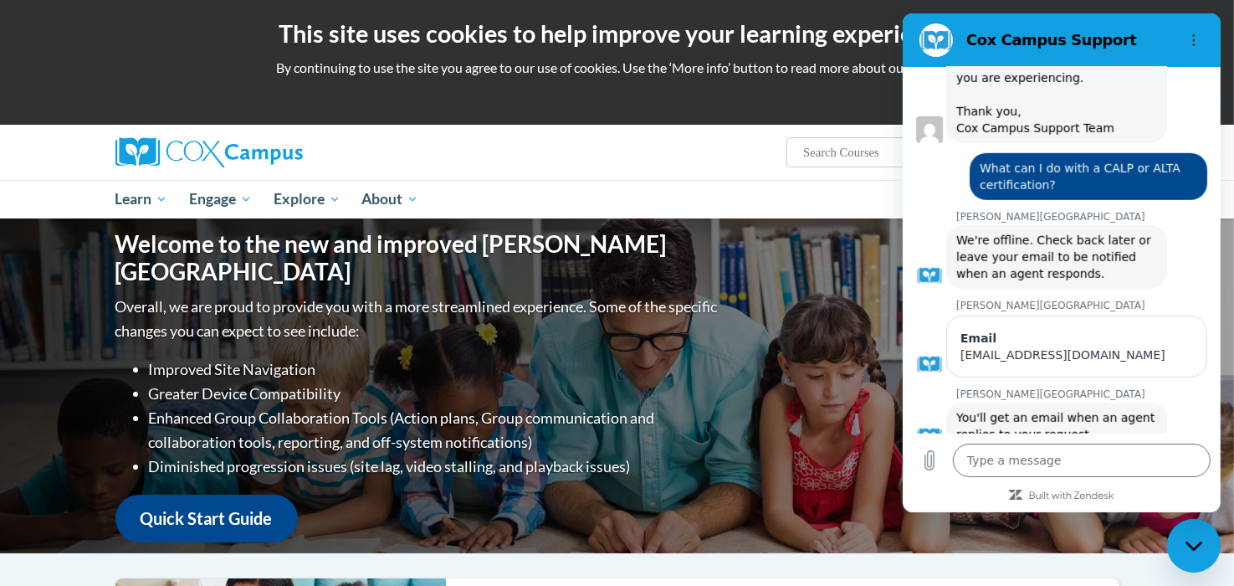
type textarea "x"
